Goal: Task Accomplishment & Management: Use online tool/utility

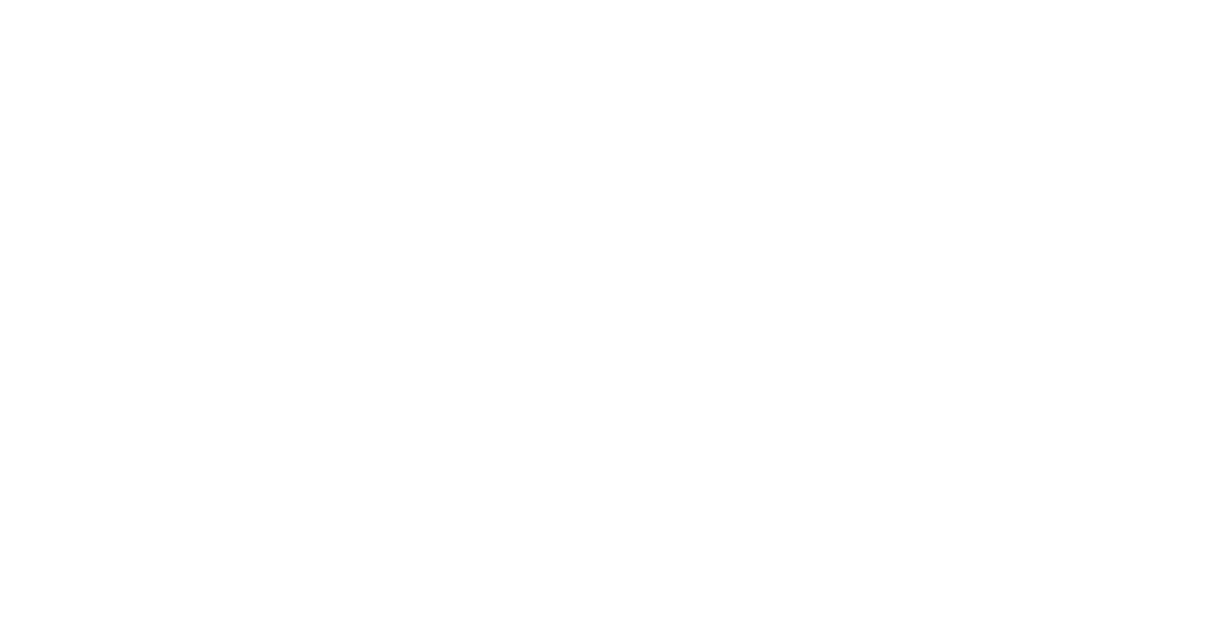
select select "Song"
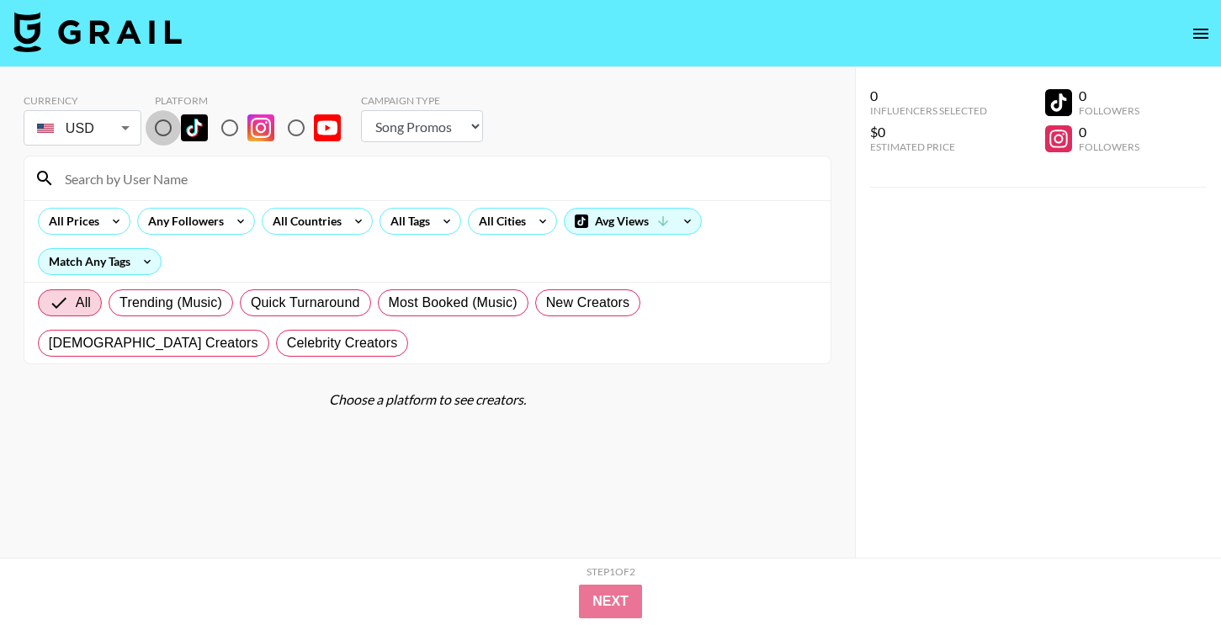
click at [157, 132] on input "radio" at bounding box center [163, 127] width 35 height 35
radio input "true"
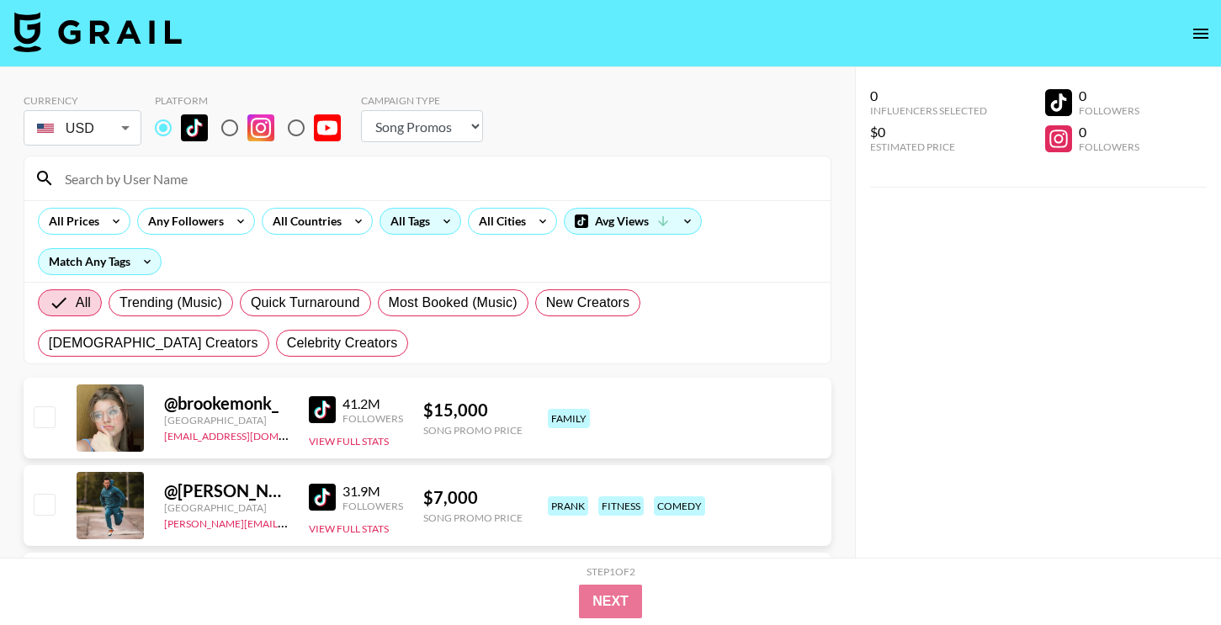
click at [390, 233] on div "All Tags" at bounding box center [406, 221] width 53 height 25
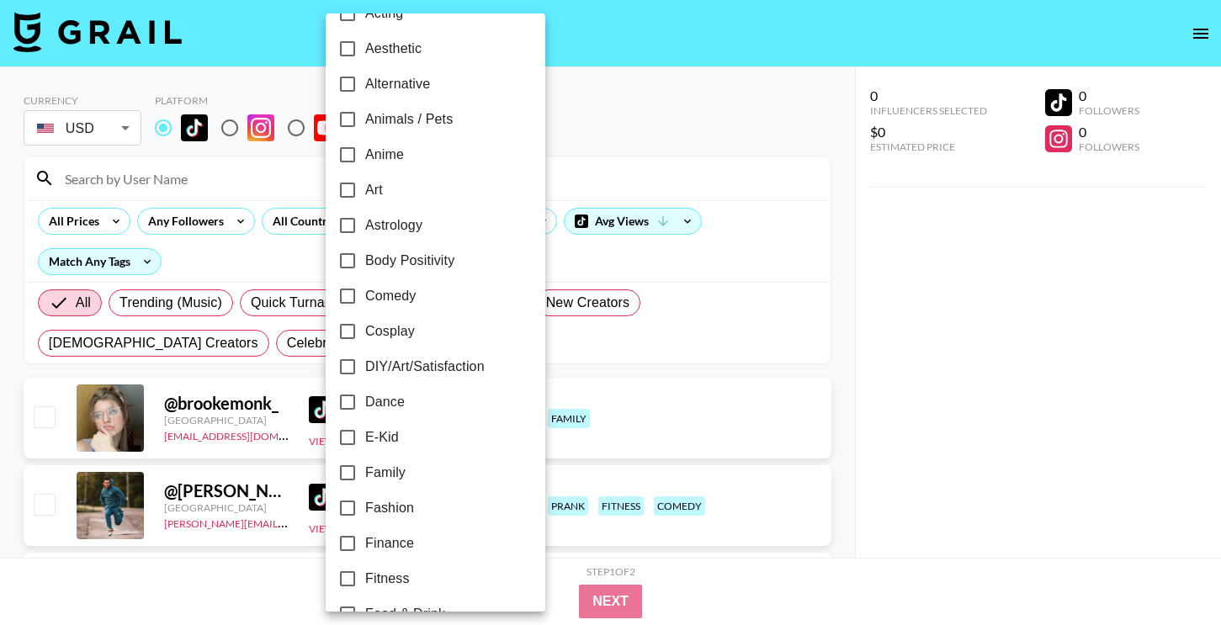
scroll to position [82, 0]
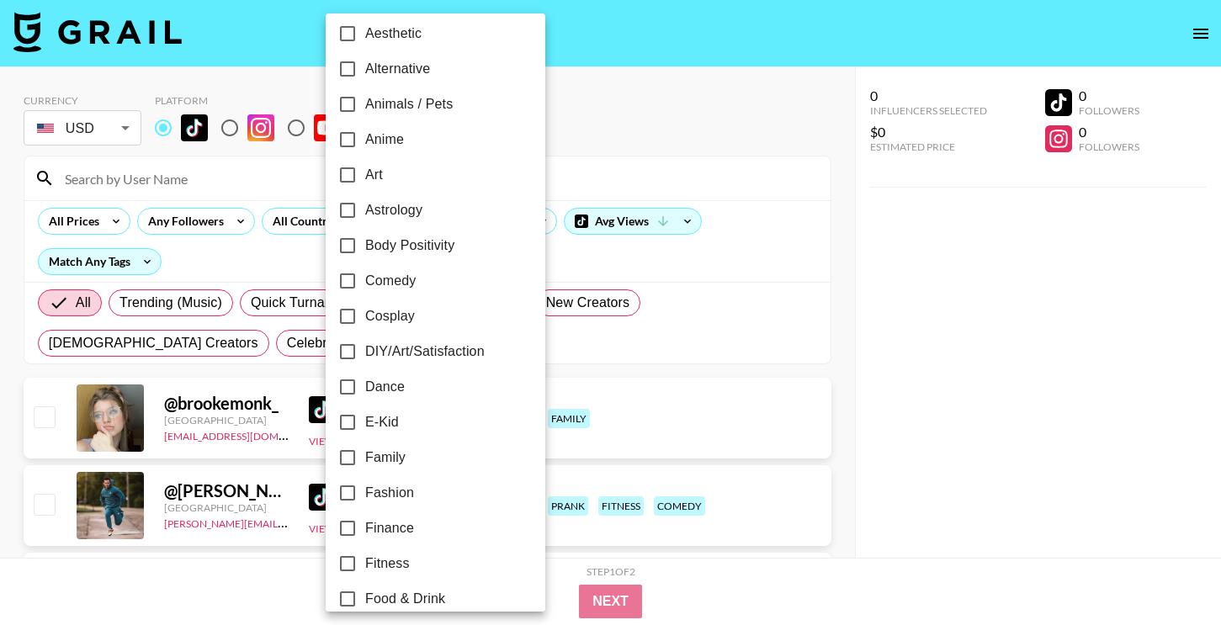
click at [268, 184] on div at bounding box center [610, 312] width 1221 height 625
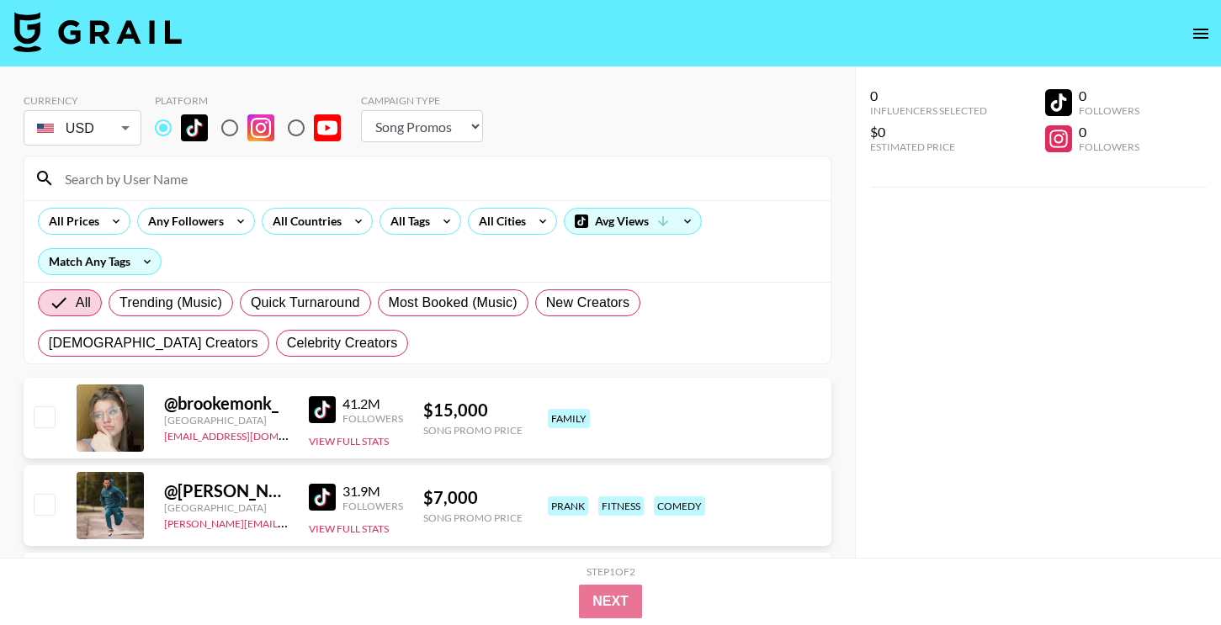
click at [299, 219] on div "24h Acting Aesthetic Alternative Animals / Pets Anime Art Astrology Body Positi…" at bounding box center [610, 312] width 1221 height 625
click at [299, 219] on div "All Countries" at bounding box center [304, 221] width 82 height 25
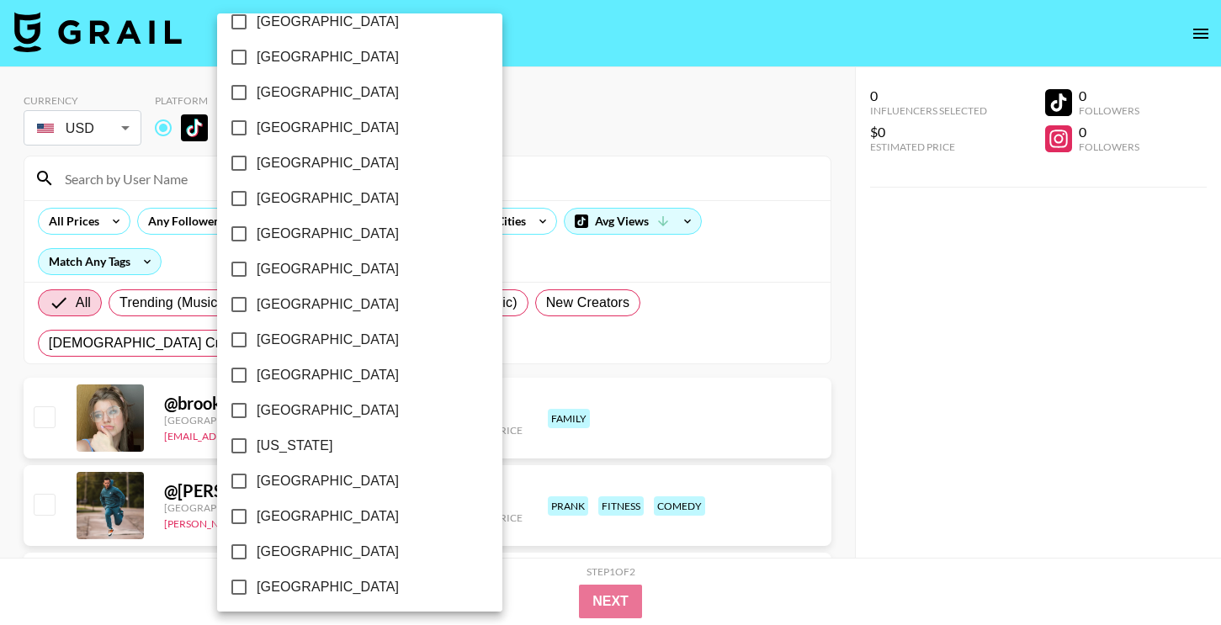
scroll to position [353, 0]
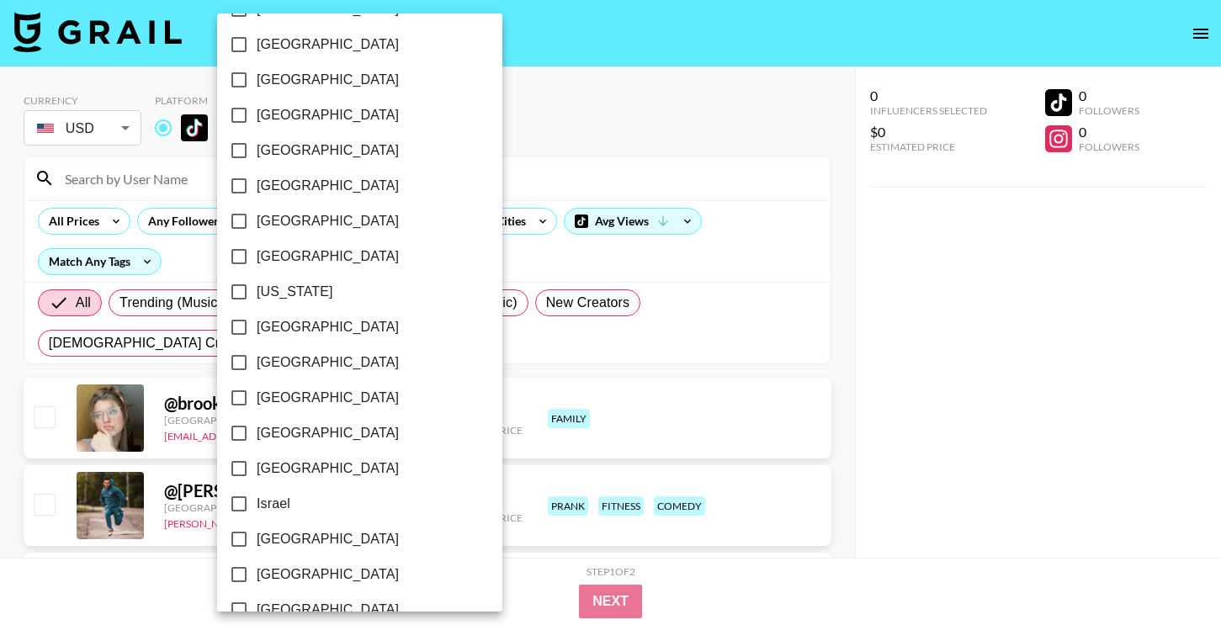
click at [289, 184] on span "[GEOGRAPHIC_DATA]" at bounding box center [328, 186] width 142 height 20
click at [257, 184] on input "[GEOGRAPHIC_DATA]" at bounding box center [238, 185] width 35 height 35
checkbox input "true"
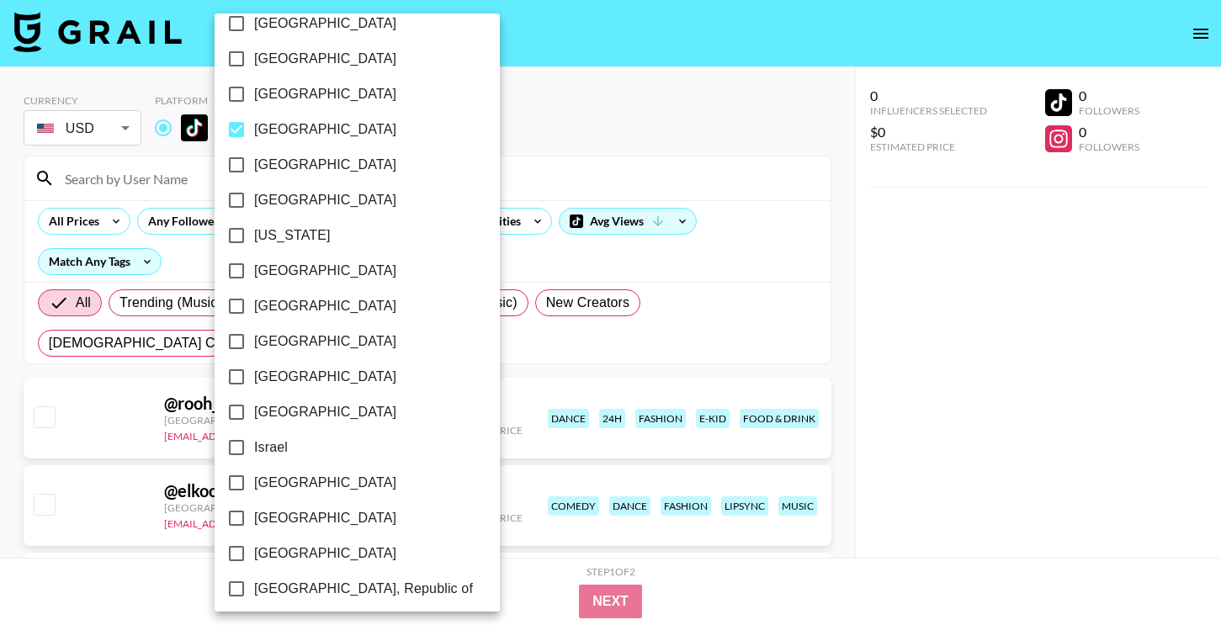
scroll to position [1337, 0]
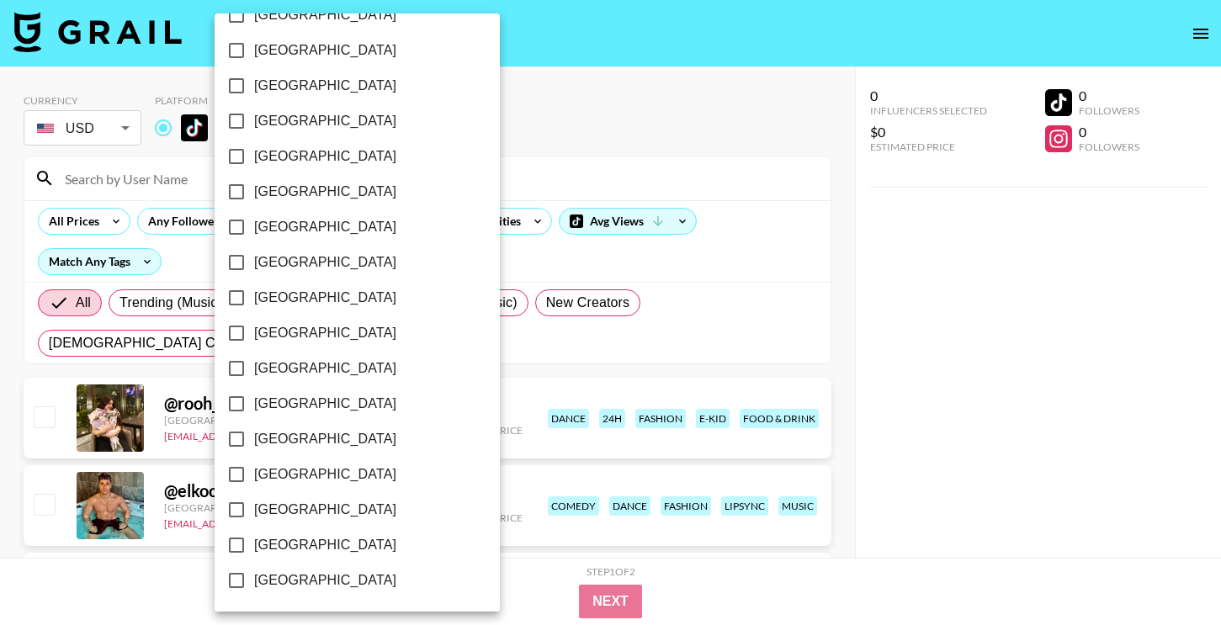
click at [288, 582] on span "[GEOGRAPHIC_DATA]" at bounding box center [325, 581] width 142 height 20
click at [254, 582] on input "[GEOGRAPHIC_DATA]" at bounding box center [236, 580] width 35 height 35
checkbox input "true"
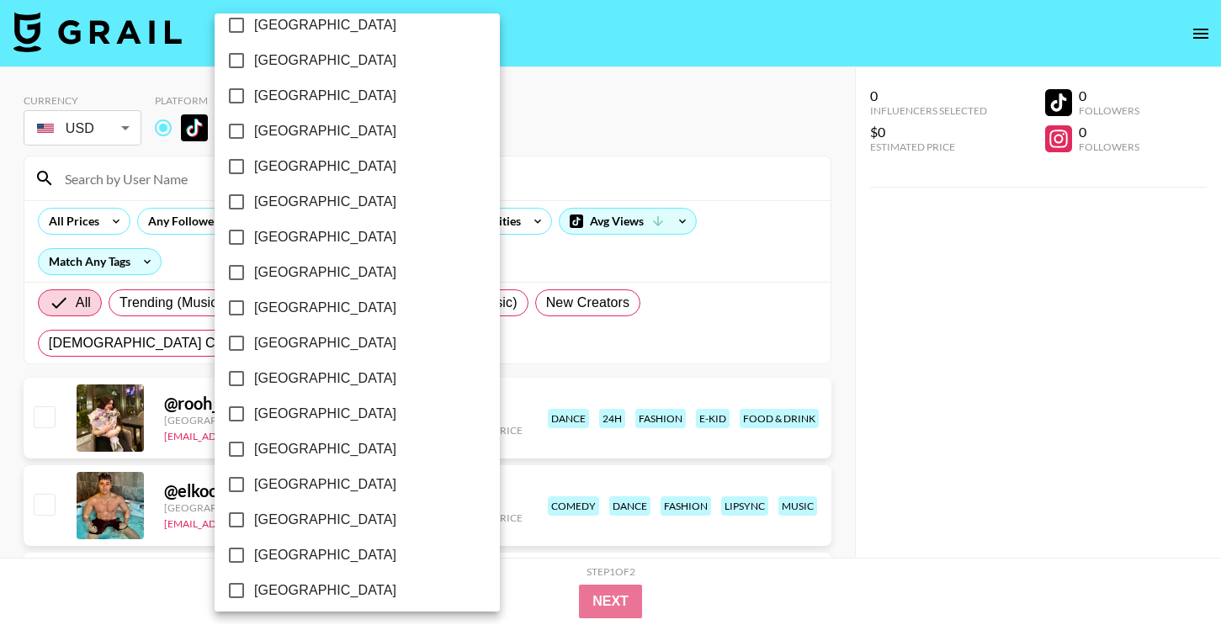
scroll to position [1234, 0]
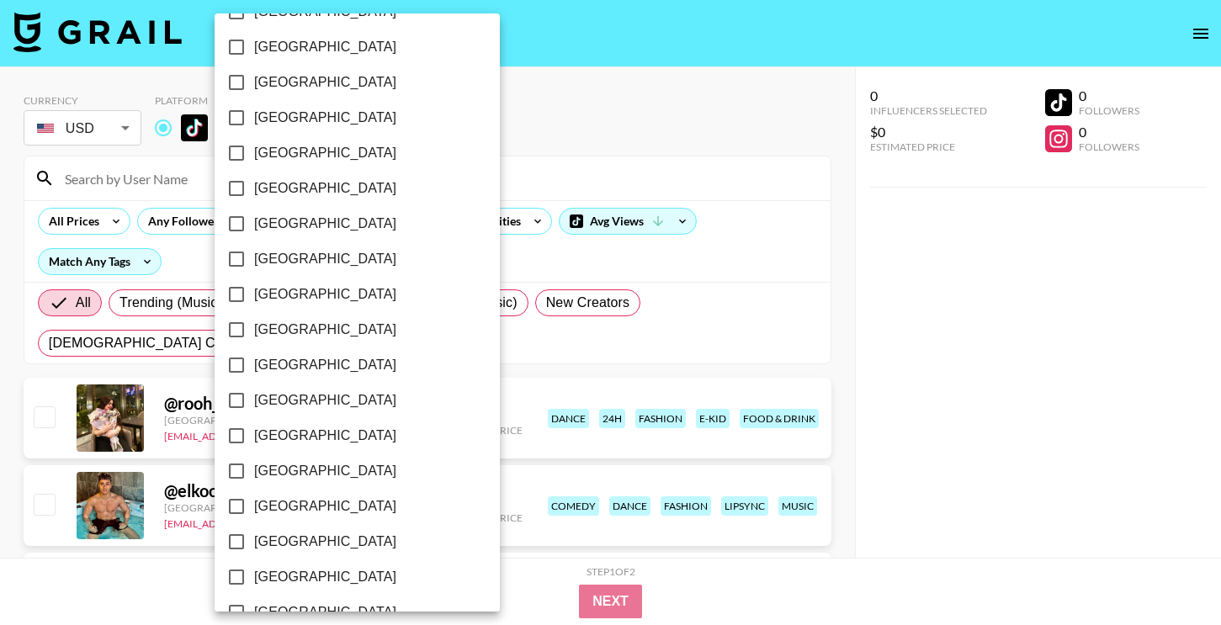
click at [298, 333] on span "[GEOGRAPHIC_DATA]" at bounding box center [325, 330] width 142 height 20
click at [254, 333] on input "[GEOGRAPHIC_DATA]" at bounding box center [236, 329] width 35 height 35
checkbox input "true"
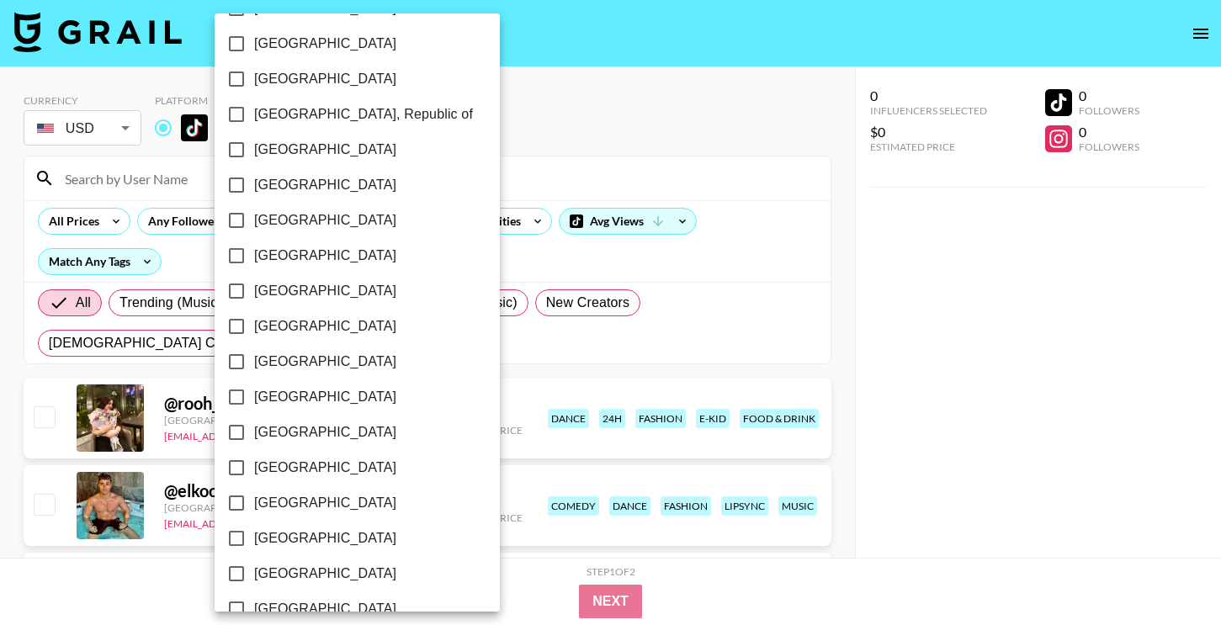
scroll to position [880, 0]
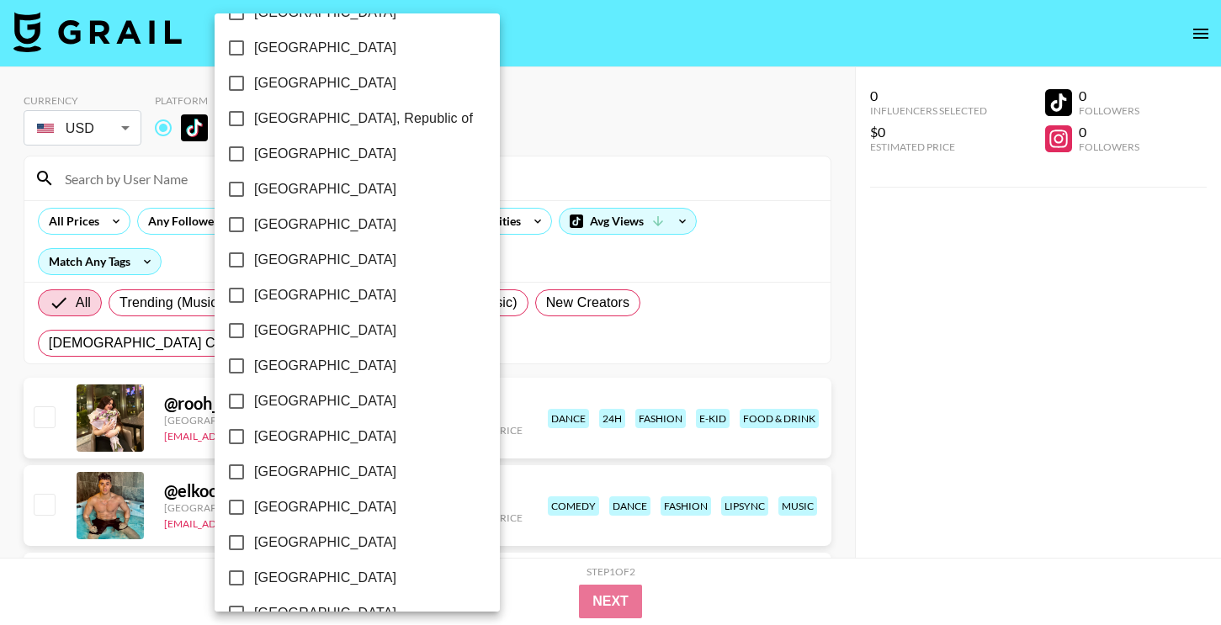
click at [298, 333] on label "[GEOGRAPHIC_DATA]" at bounding box center [346, 330] width 254 height 35
click at [254, 333] on input "[GEOGRAPHIC_DATA]" at bounding box center [236, 330] width 35 height 35
checkbox input "true"
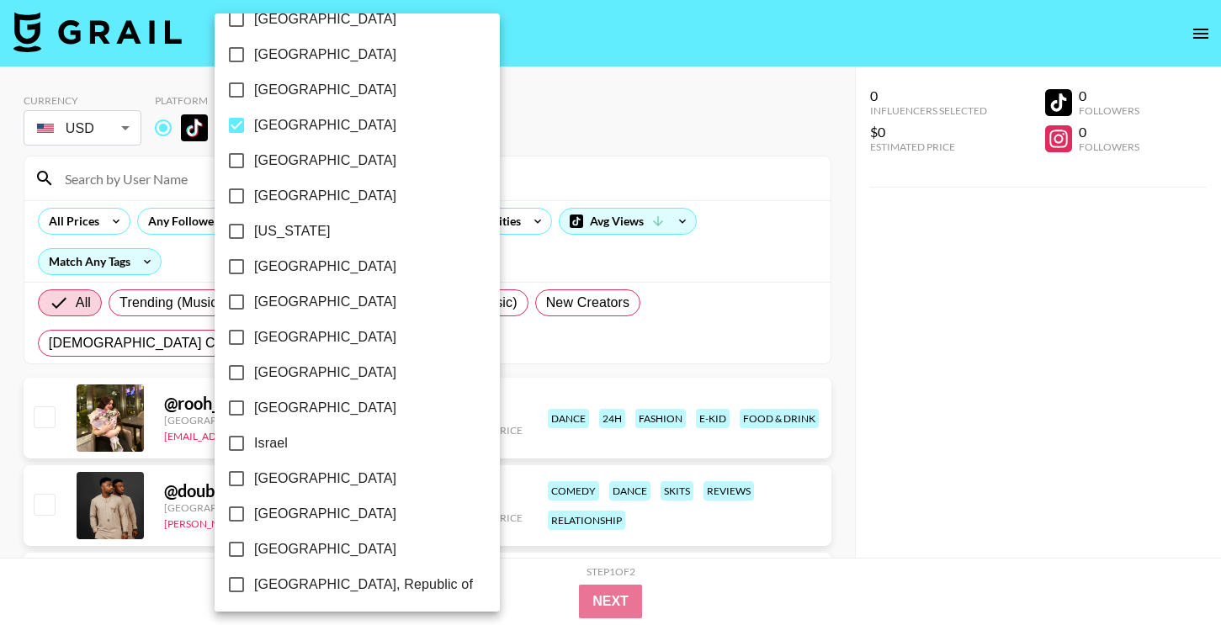
scroll to position [399, 0]
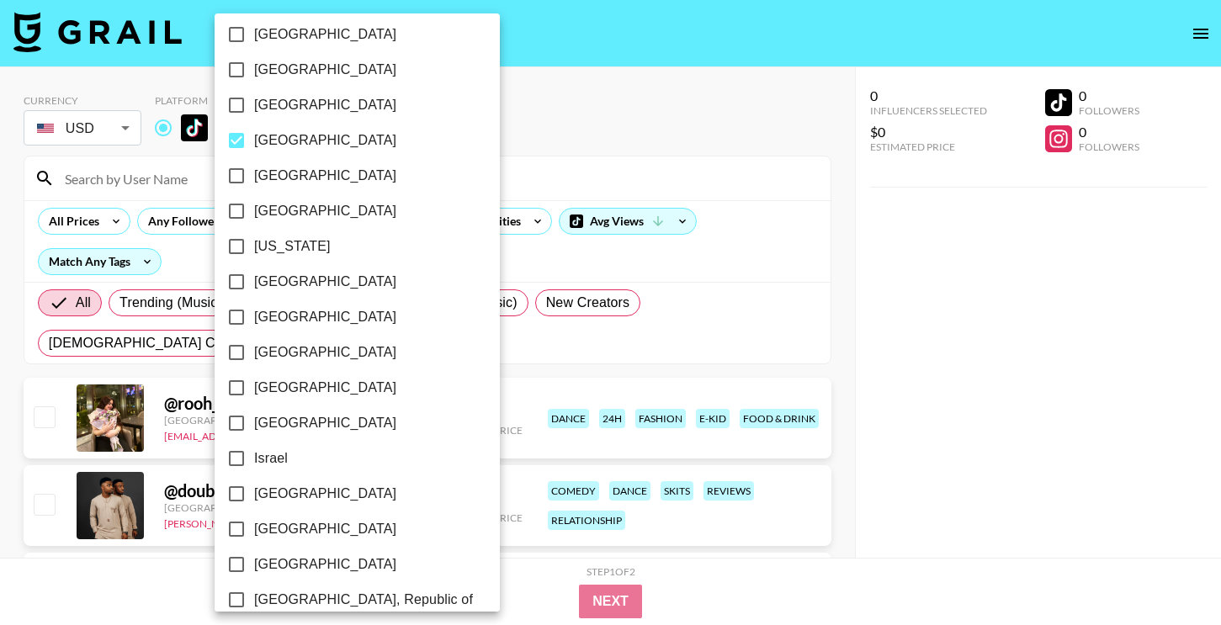
click at [300, 319] on label "[GEOGRAPHIC_DATA]" at bounding box center [346, 317] width 254 height 35
click at [254, 319] on input "[GEOGRAPHIC_DATA]" at bounding box center [236, 317] width 35 height 35
checkbox input "true"
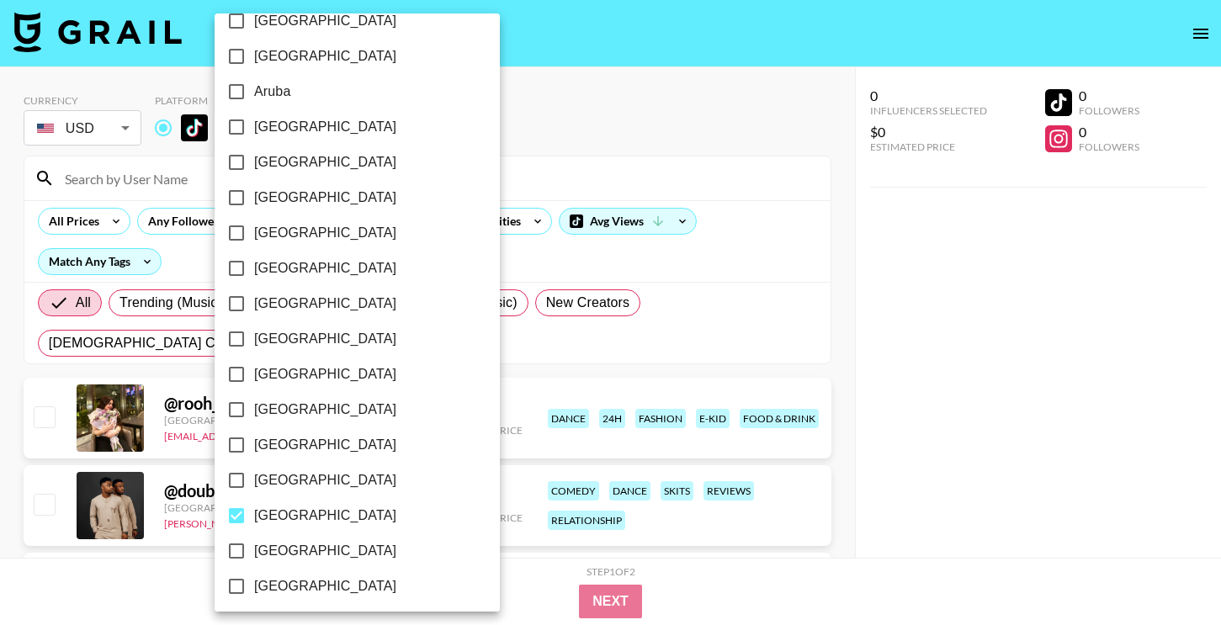
scroll to position [0, 0]
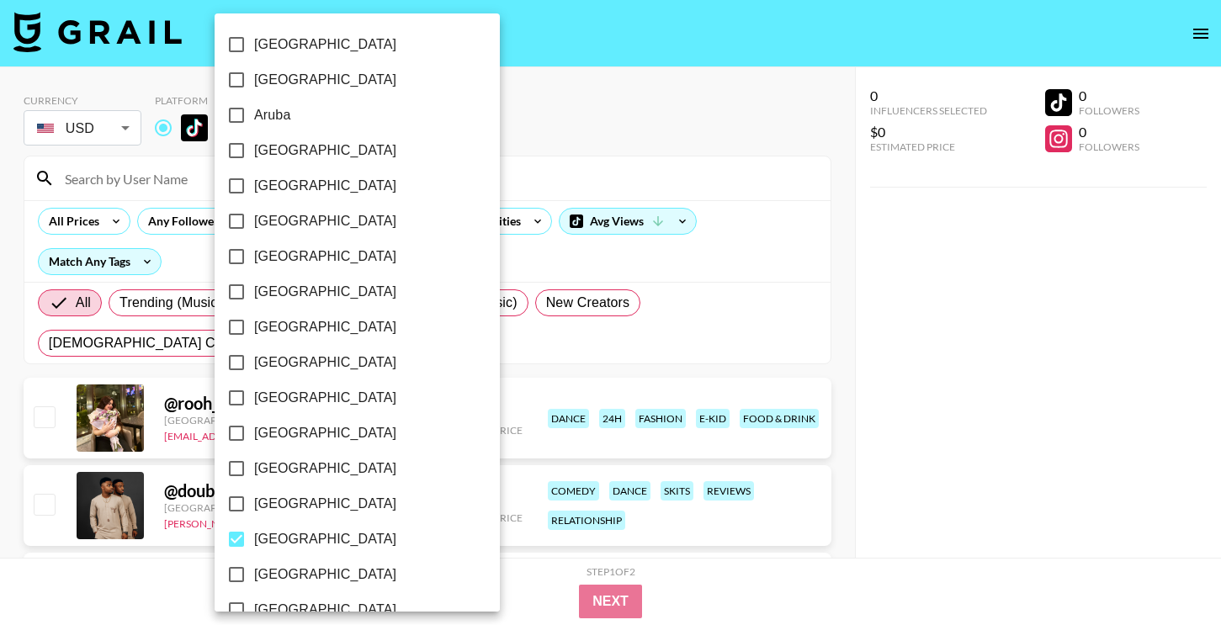
click at [1073, 252] on div at bounding box center [610, 312] width 1221 height 625
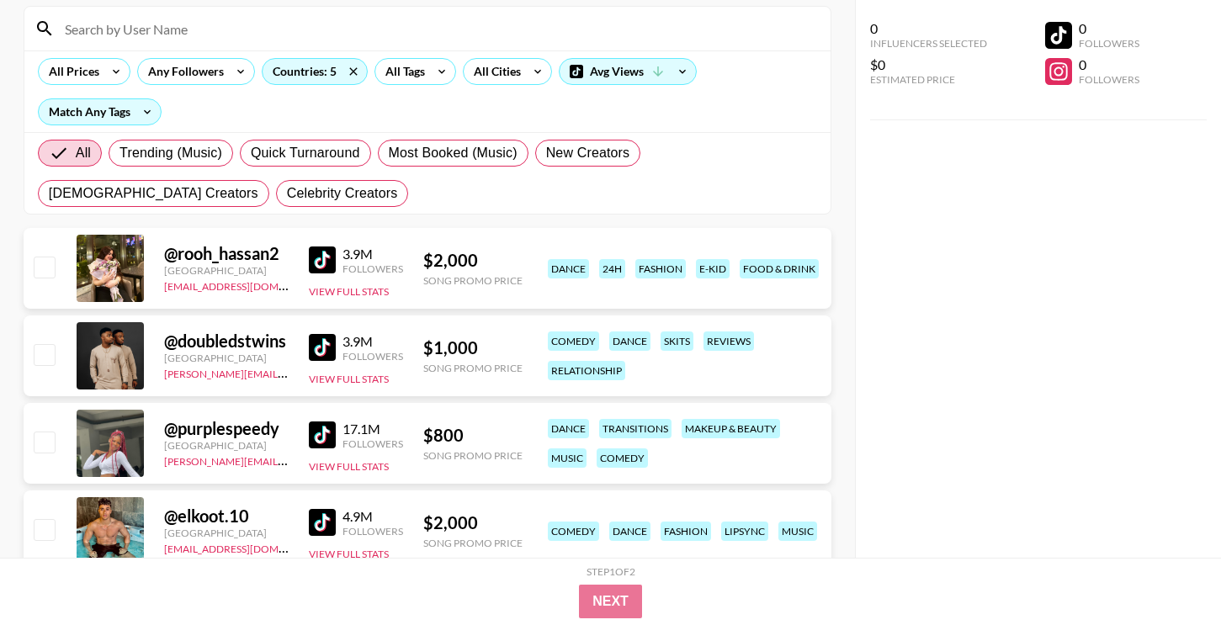
scroll to position [161, 0]
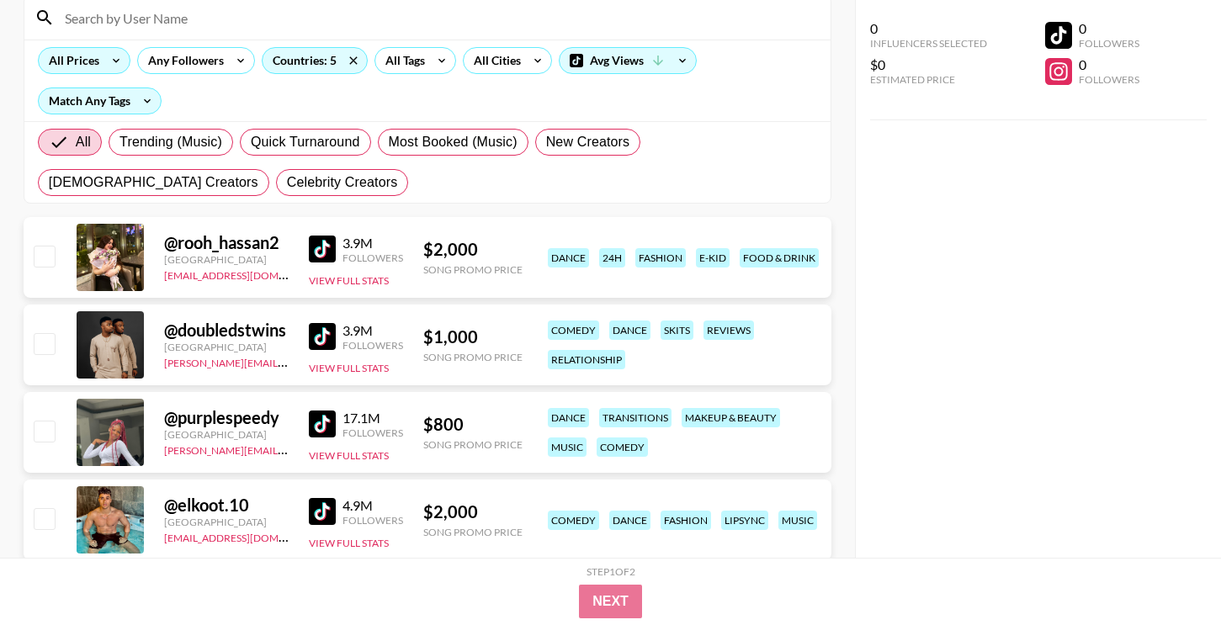
click at [126, 65] on icon at bounding box center [116, 60] width 27 height 25
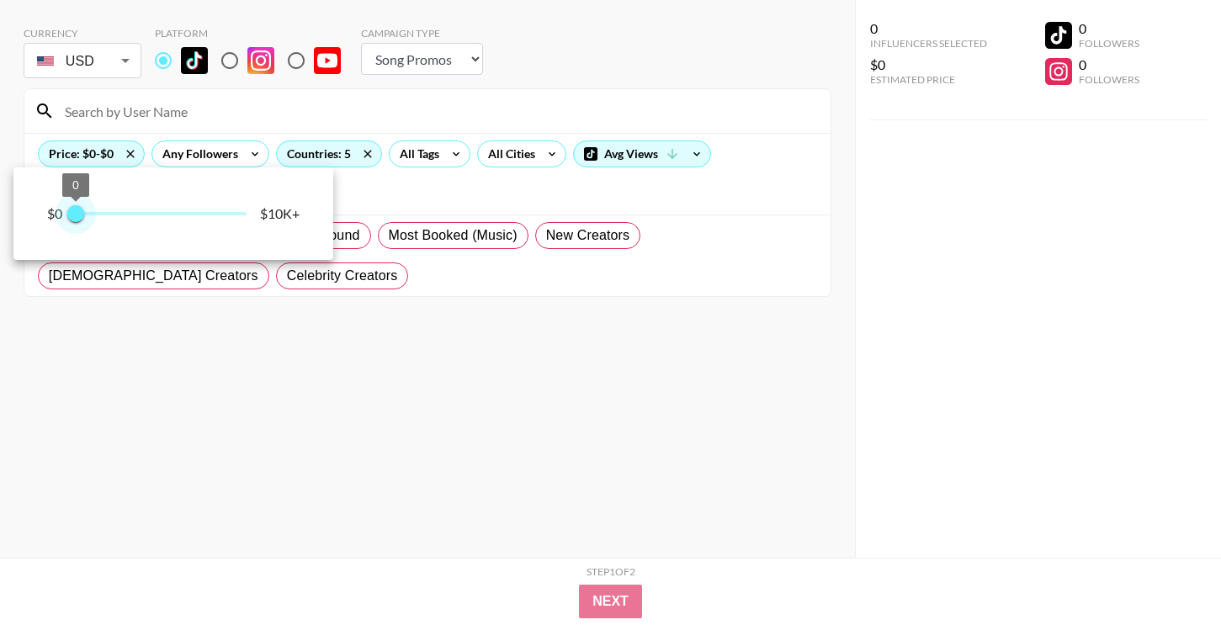
scroll to position [67, 0]
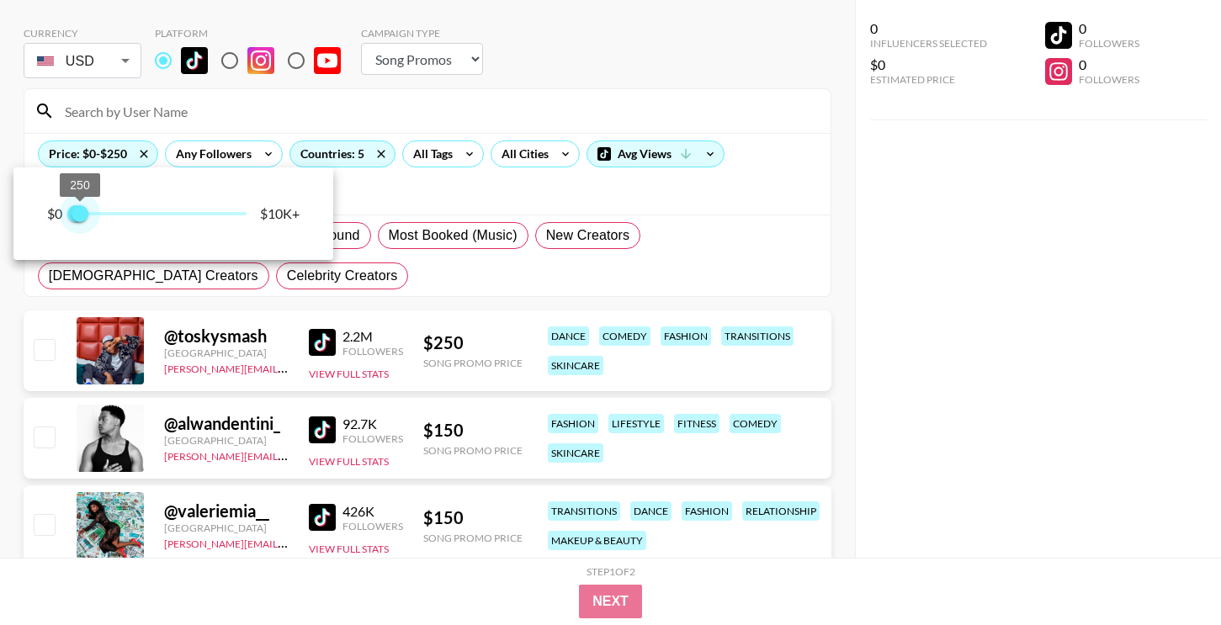
type input "500"
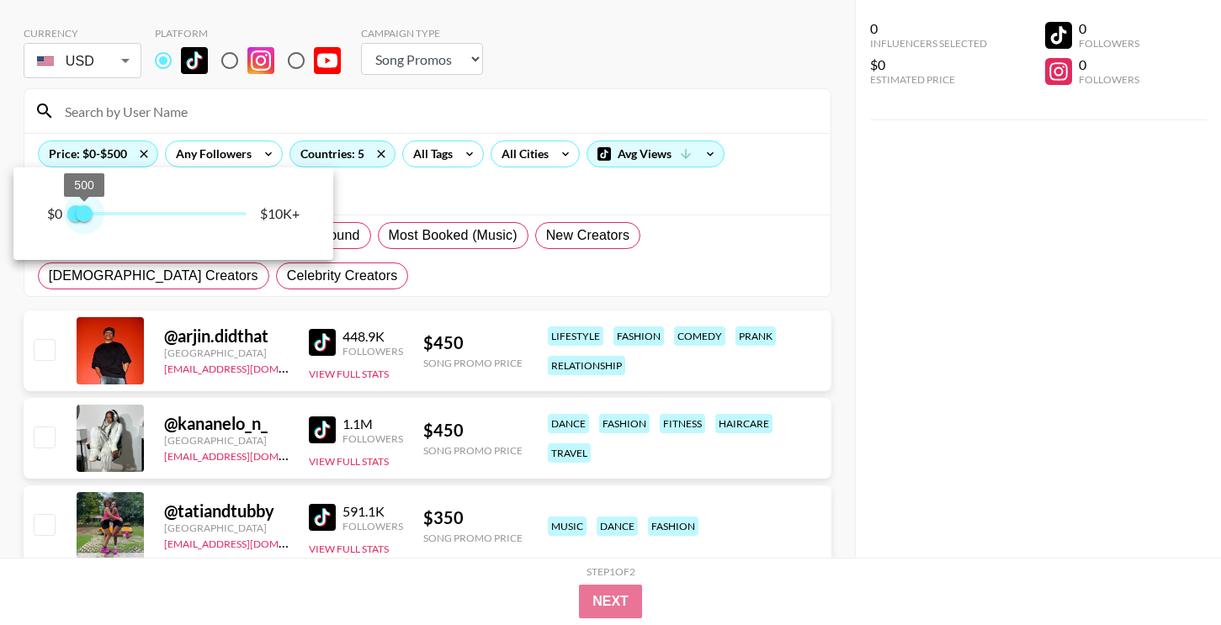
drag, startPoint x: 247, startPoint y: 119, endPoint x: 86, endPoint y: 149, distance: 163.6
click at [86, 149] on div "$0 0 500 $10K+" at bounding box center [610, 312] width 1221 height 625
click at [868, 327] on div at bounding box center [610, 312] width 1221 height 625
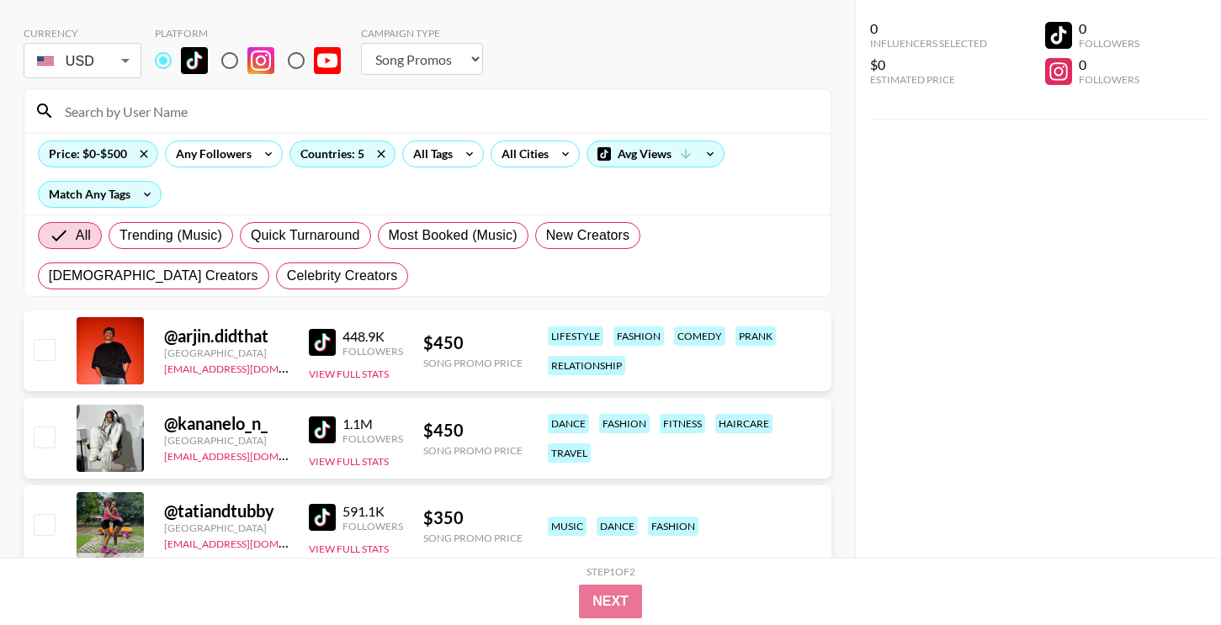
click at [327, 332] on img at bounding box center [322, 342] width 27 height 27
click at [109, 161] on div "Price: $0-$500" at bounding box center [98, 153] width 119 height 25
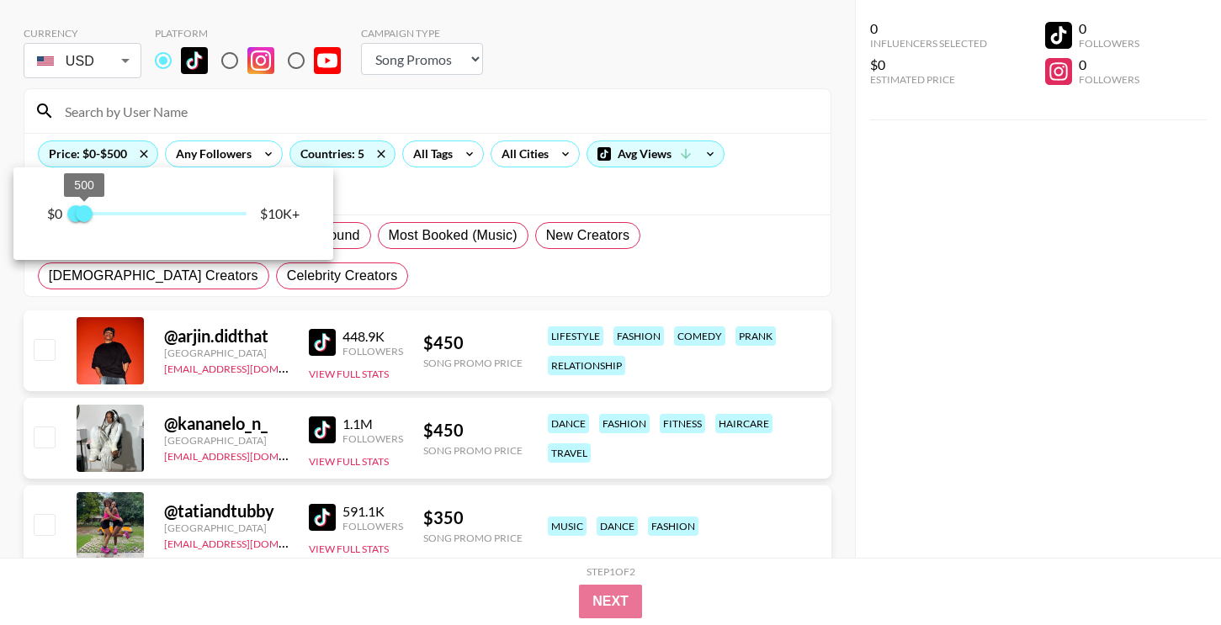
type input "250"
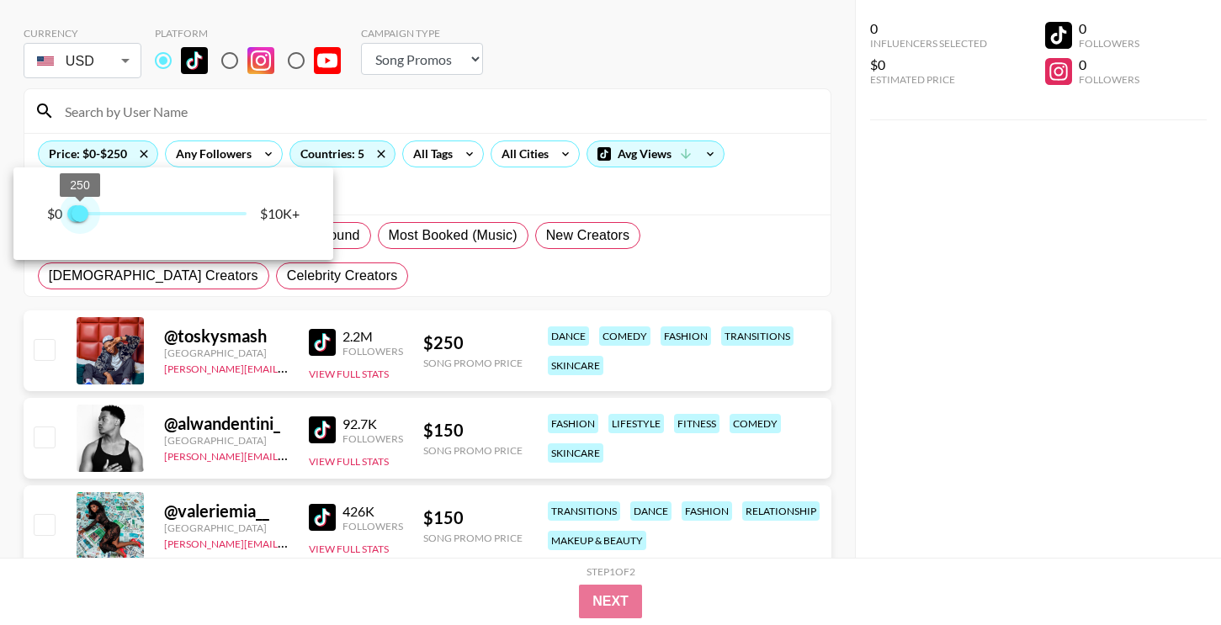
click at [81, 212] on span "250" at bounding box center [80, 213] width 17 height 17
click at [311, 342] on div at bounding box center [610, 312] width 1221 height 625
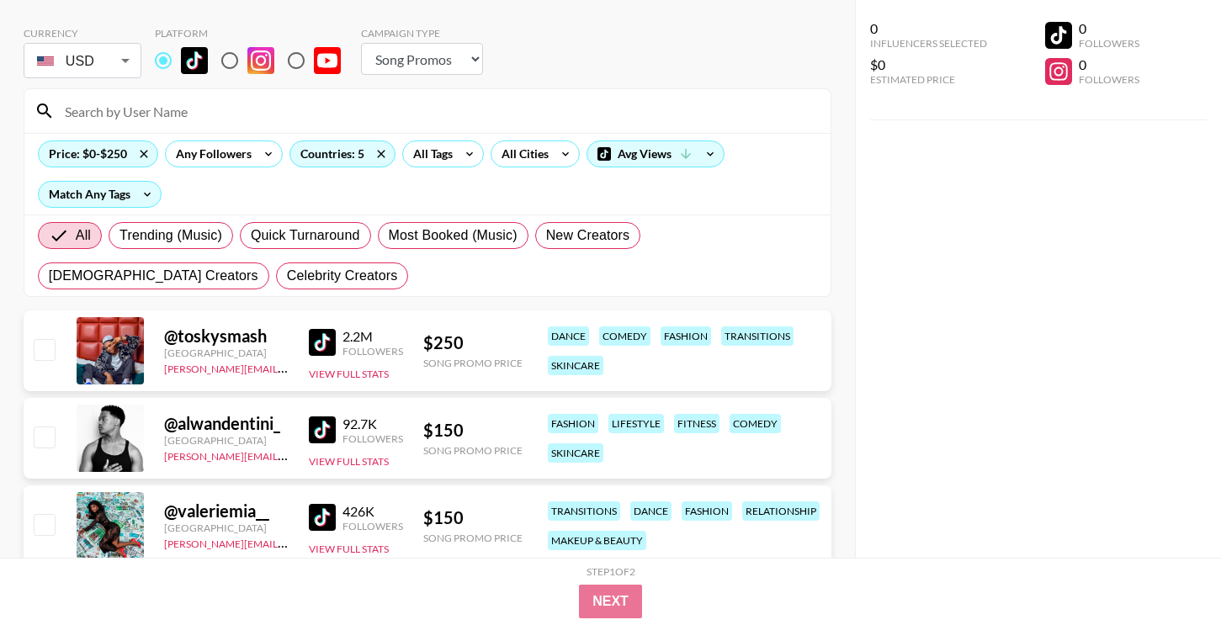
click at [327, 339] on img at bounding box center [322, 342] width 27 height 27
click at [313, 428] on img at bounding box center [322, 430] width 27 height 27
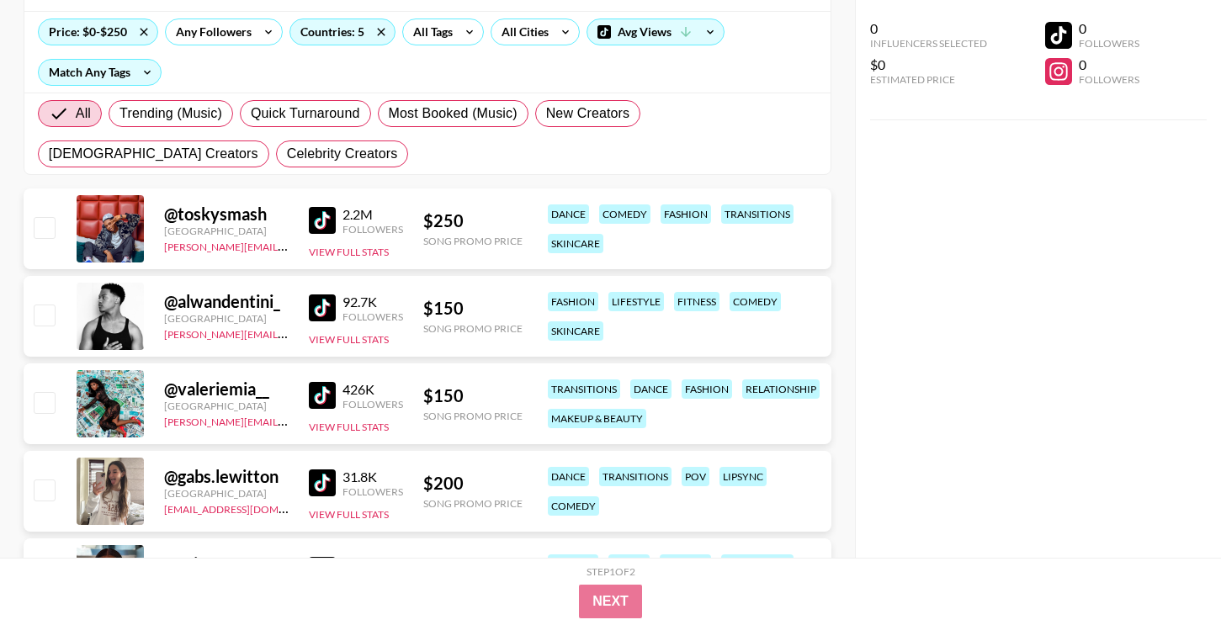
scroll to position [202, 0]
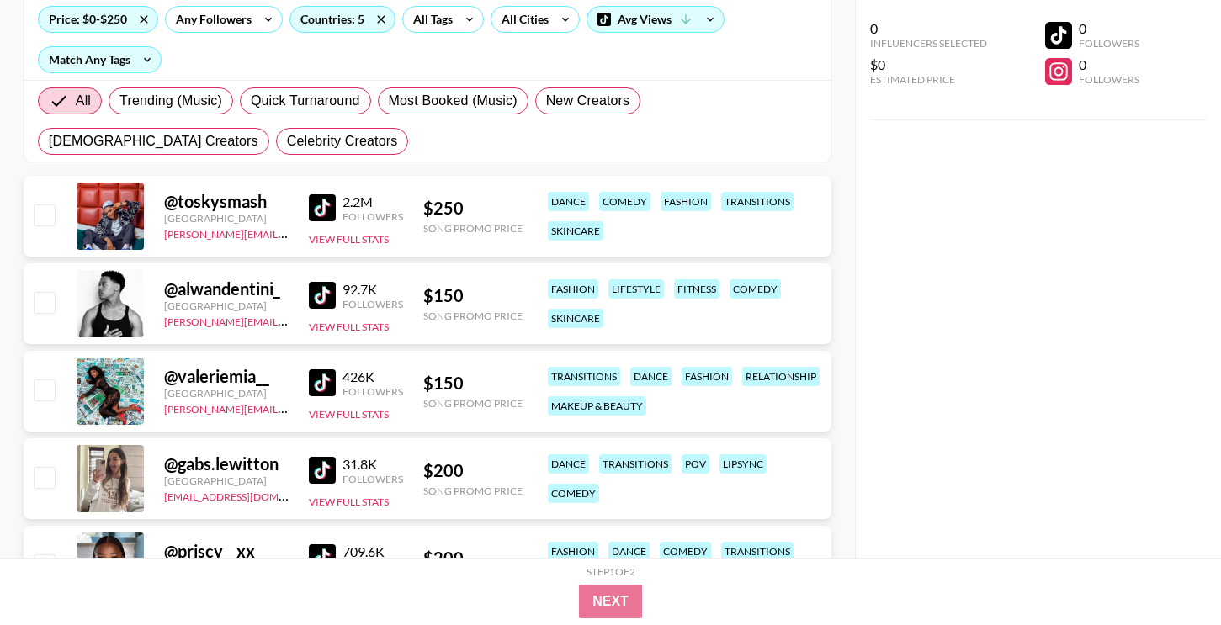
click at [330, 385] on img at bounding box center [322, 382] width 27 height 27
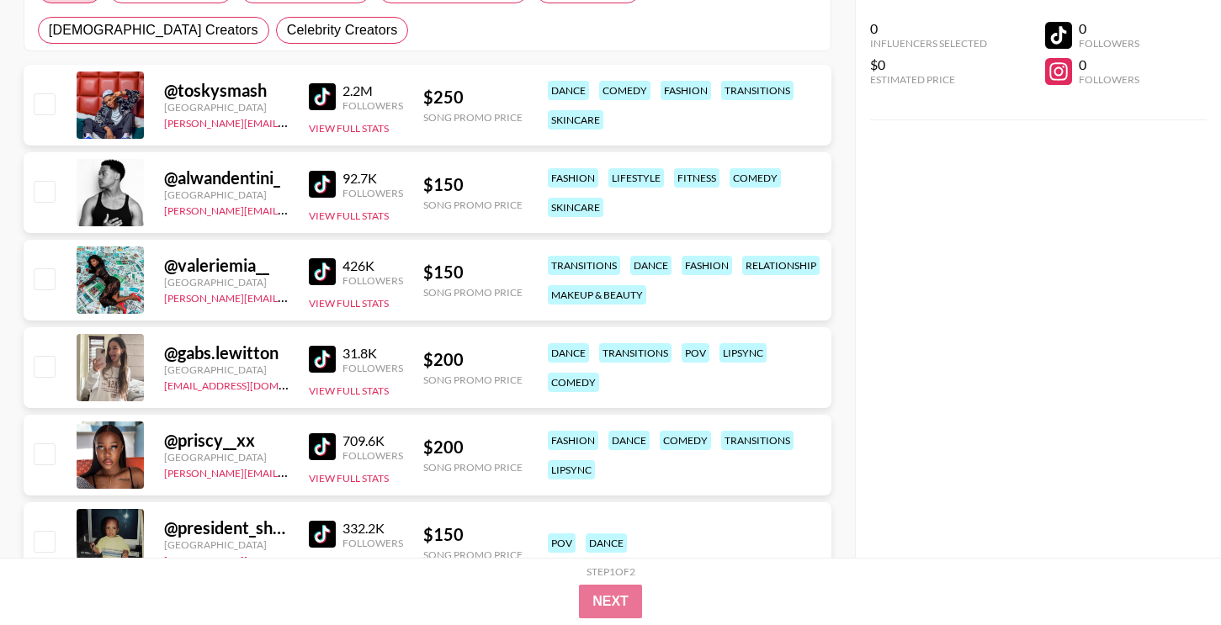
scroll to position [329, 0]
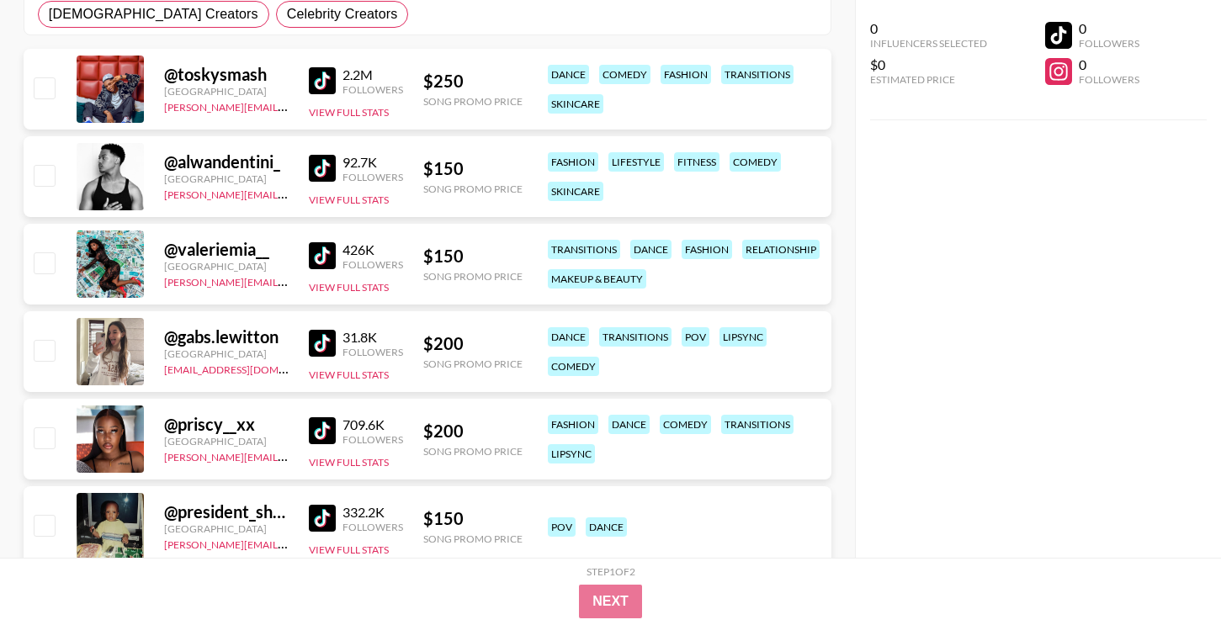
click at [321, 340] on img at bounding box center [322, 343] width 27 height 27
click at [316, 437] on img at bounding box center [322, 430] width 27 height 27
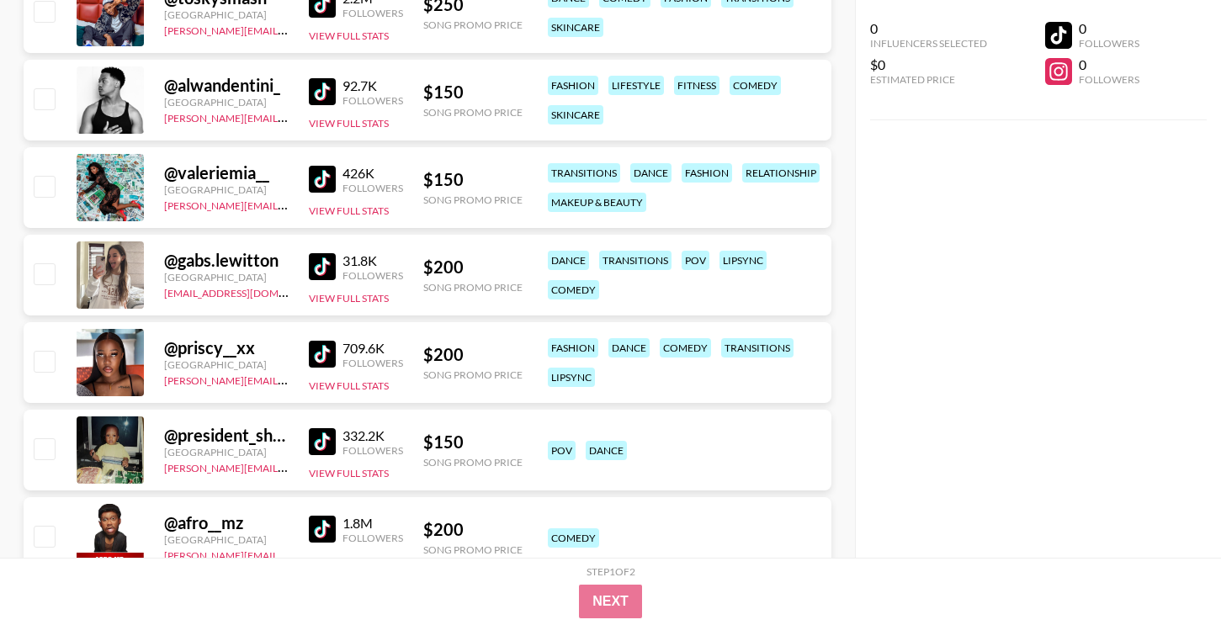
click at [338, 441] on link at bounding box center [326, 441] width 34 height 27
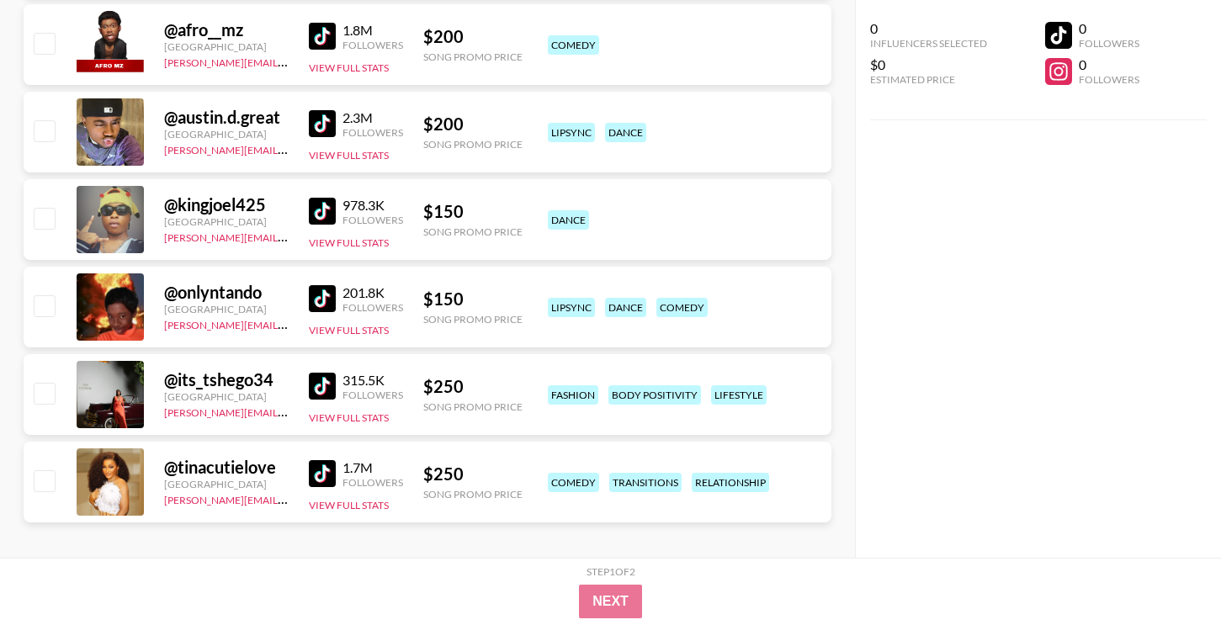
scroll to position [902, 0]
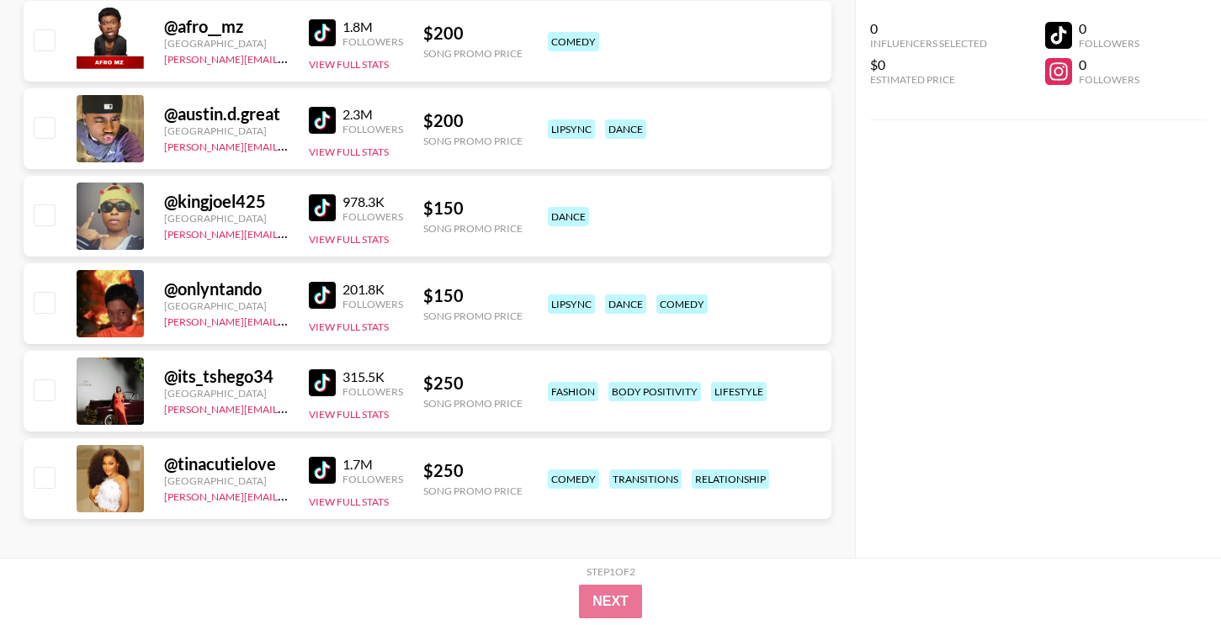
click at [324, 376] on img at bounding box center [322, 382] width 27 height 27
